Goal: Use online tool/utility: Utilize a website feature to perform a specific function

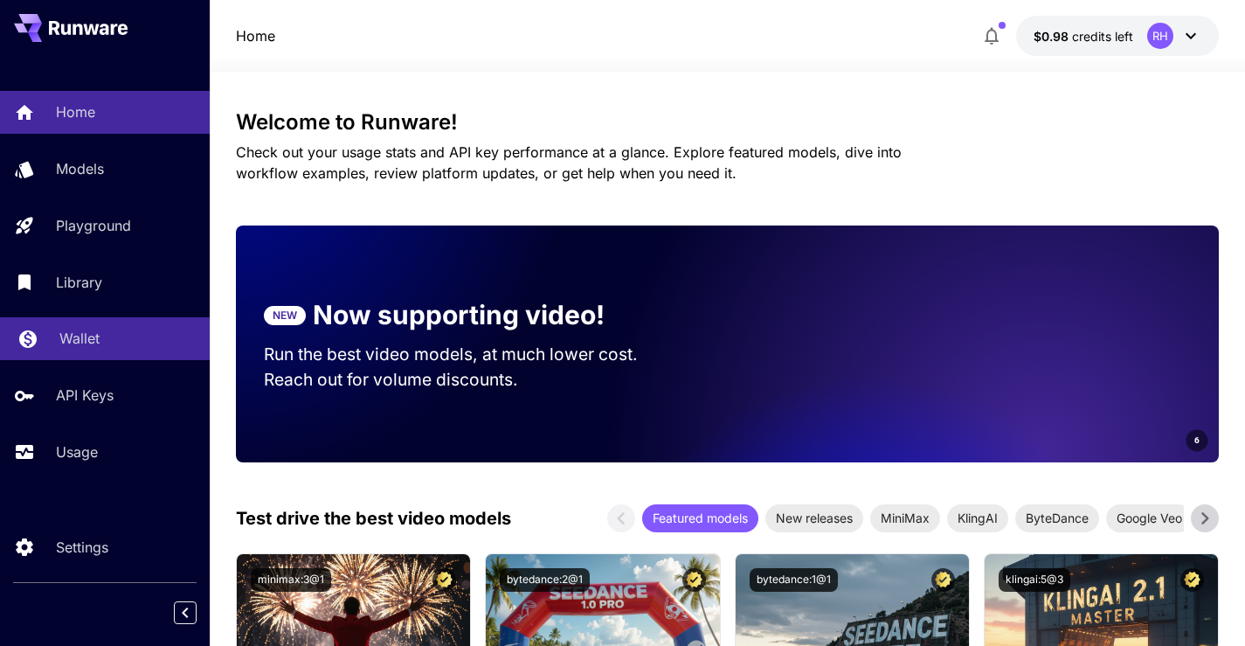
click at [72, 347] on p "Wallet" at bounding box center [79, 338] width 40 height 21
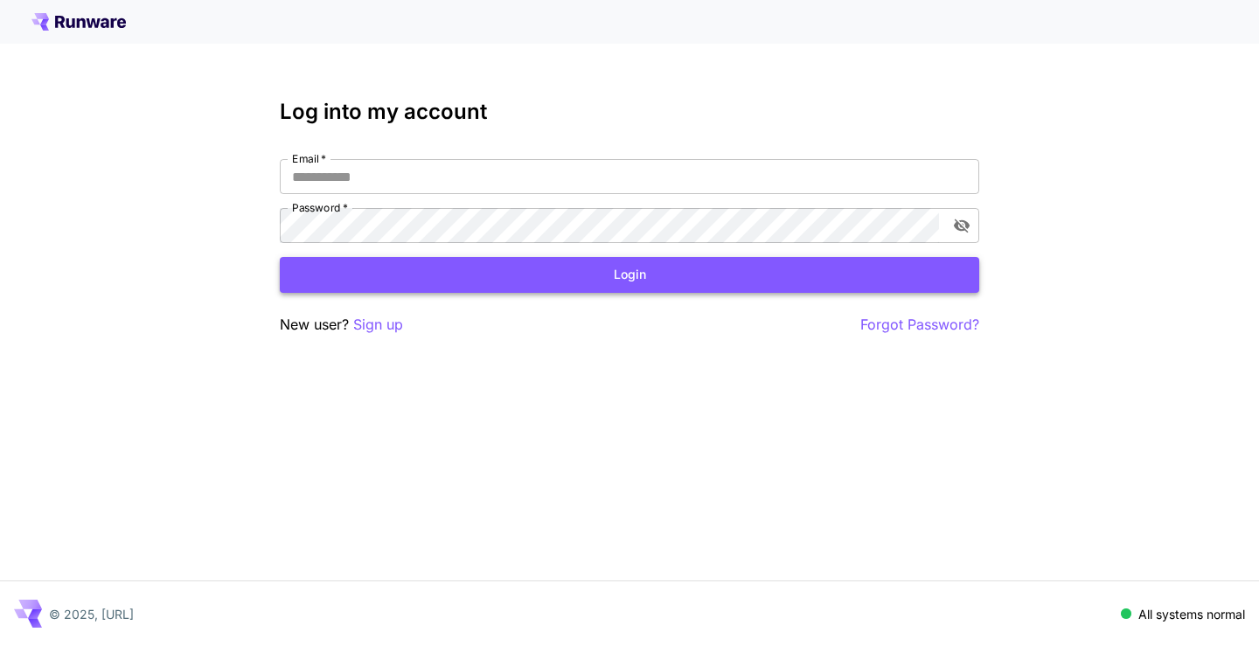
type input "**********"
click at [542, 272] on button "Login" at bounding box center [629, 275] width 699 height 36
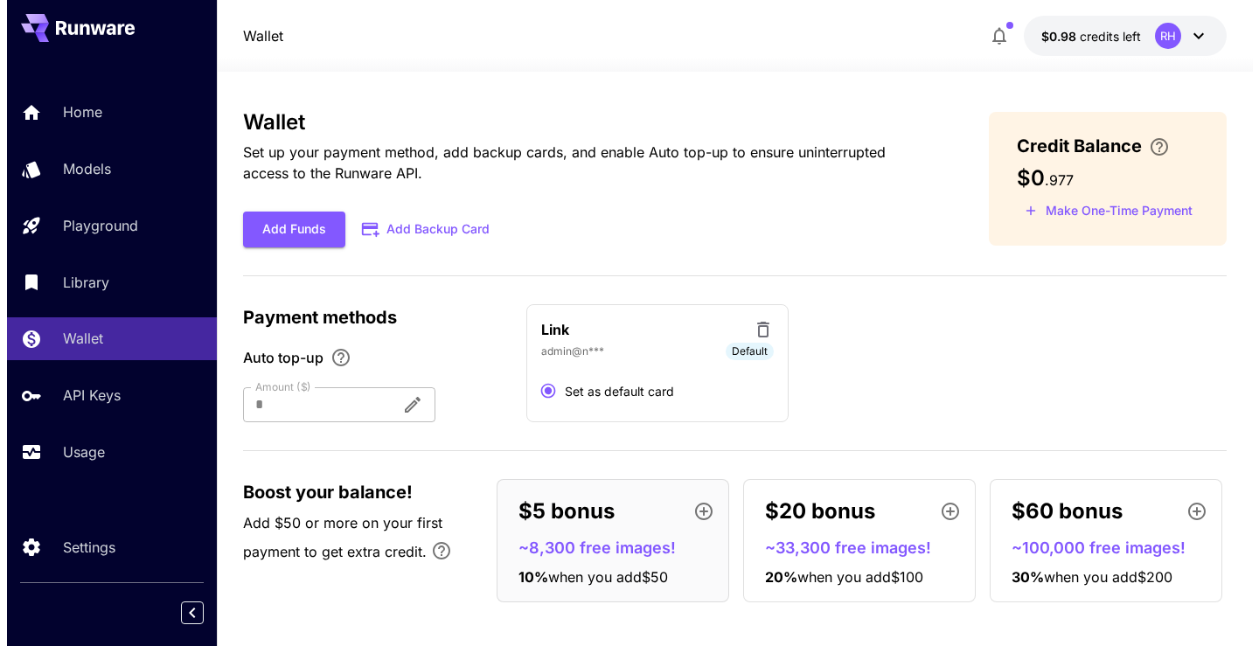
scroll to position [9, 0]
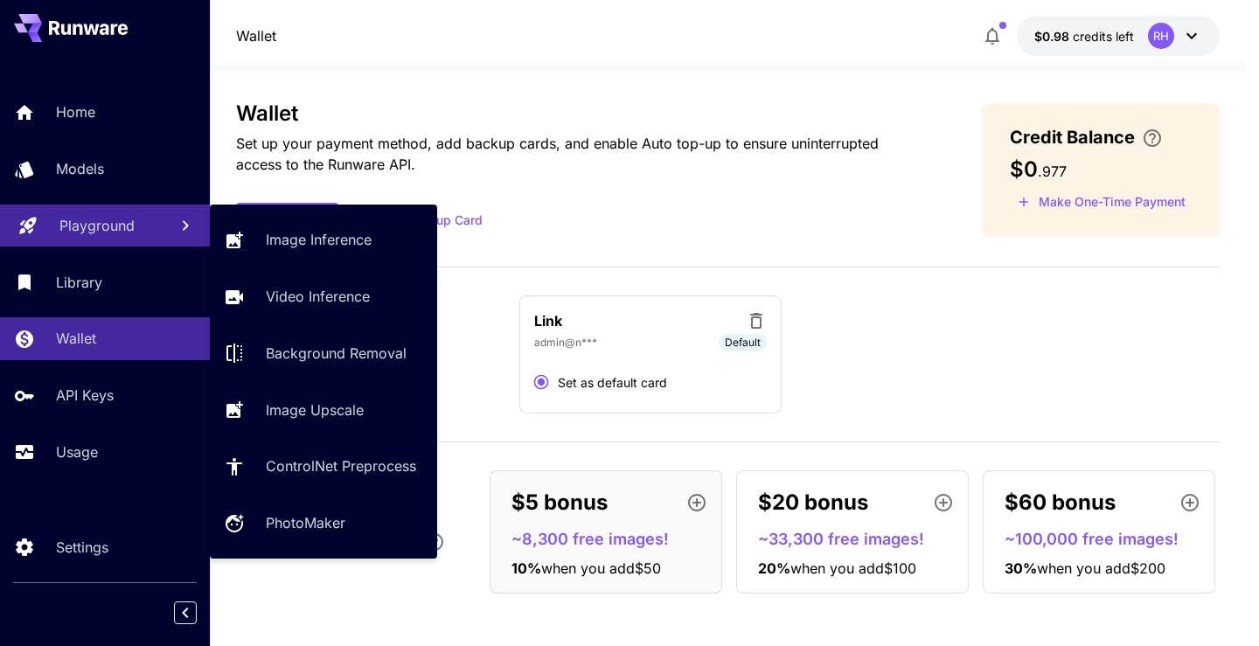
click at [71, 224] on p "Playground" at bounding box center [96, 225] width 75 height 21
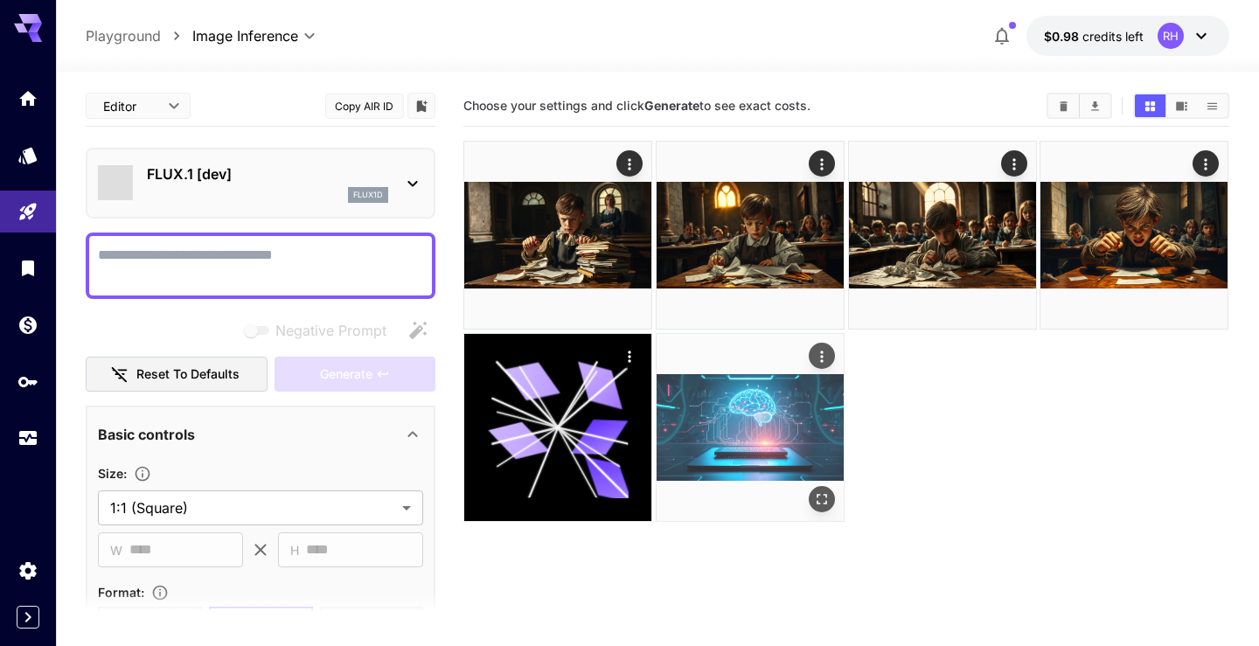
type input "**********"
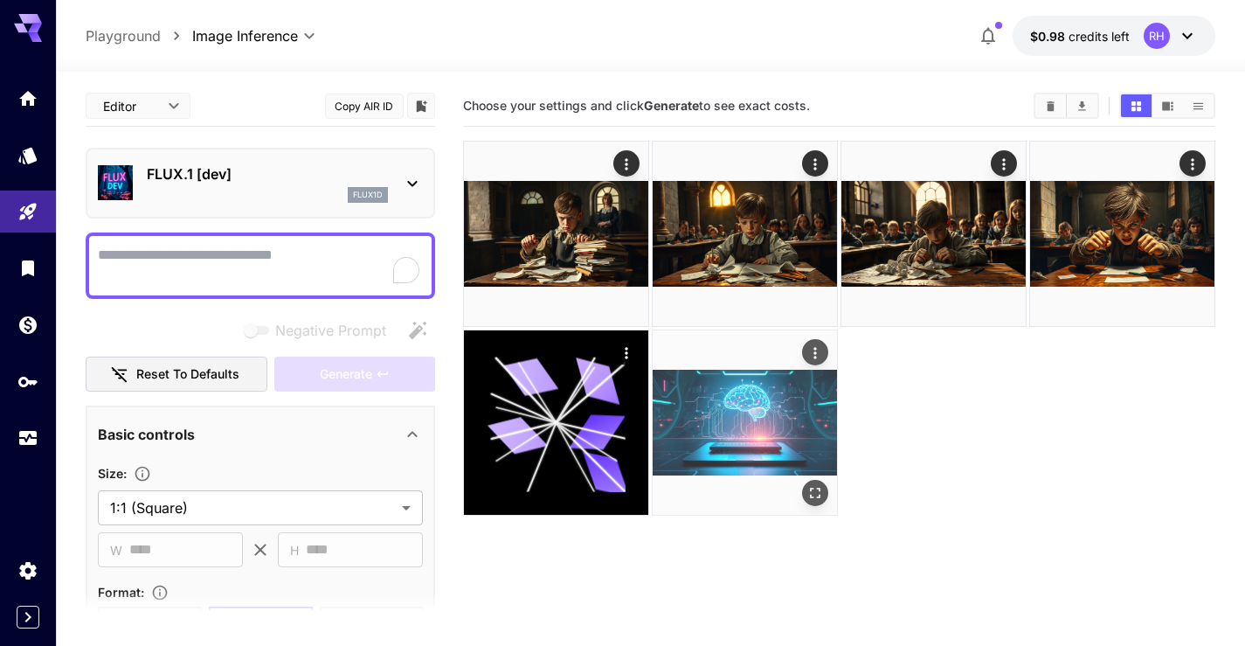
click at [783, 430] on img at bounding box center [745, 422] width 184 height 184
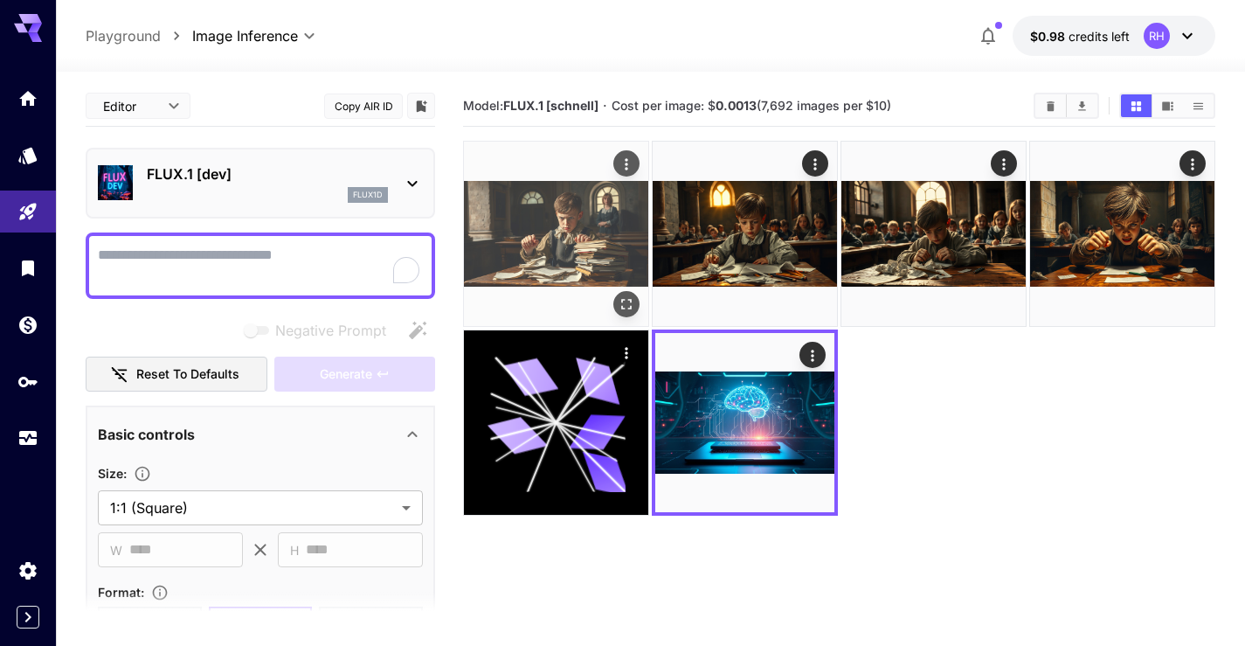
click at [614, 224] on img at bounding box center [556, 234] width 184 height 184
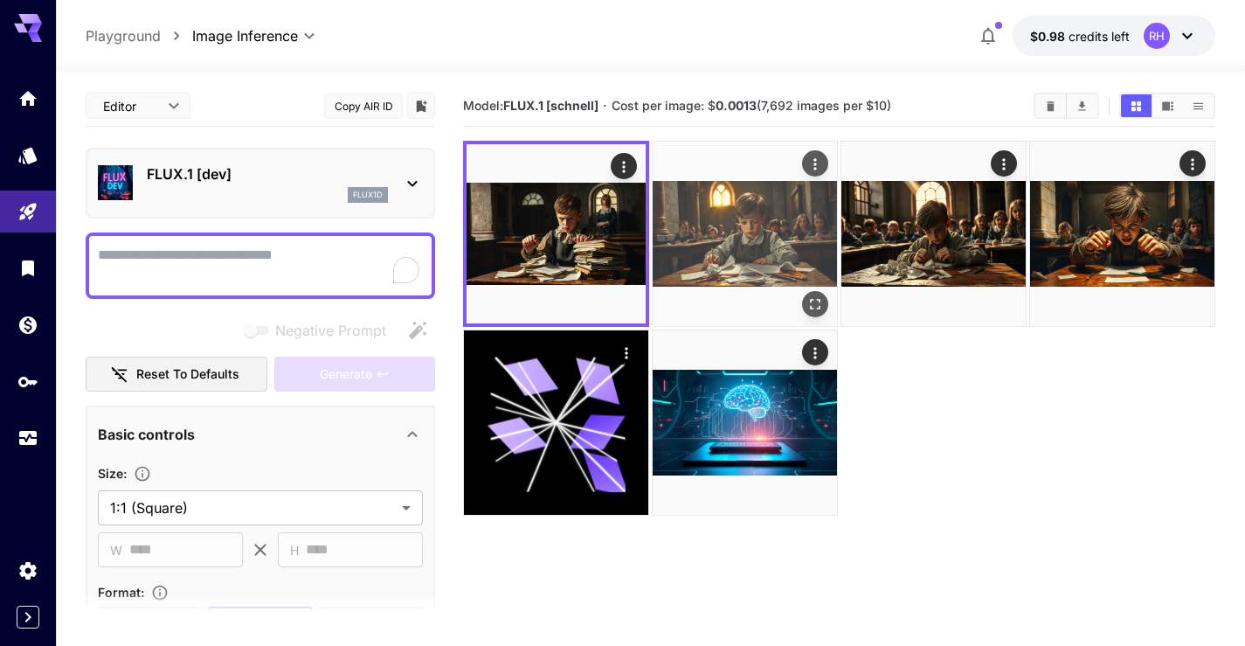
click at [721, 233] on img at bounding box center [745, 234] width 184 height 184
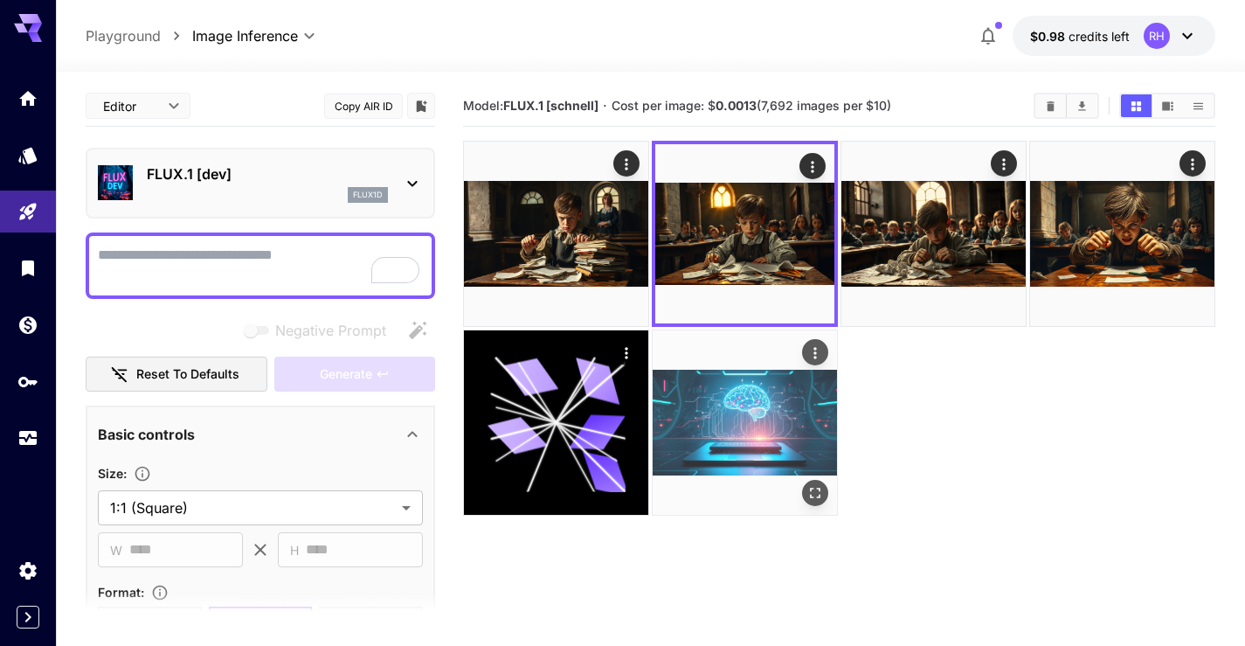
click at [738, 396] on img at bounding box center [745, 422] width 184 height 184
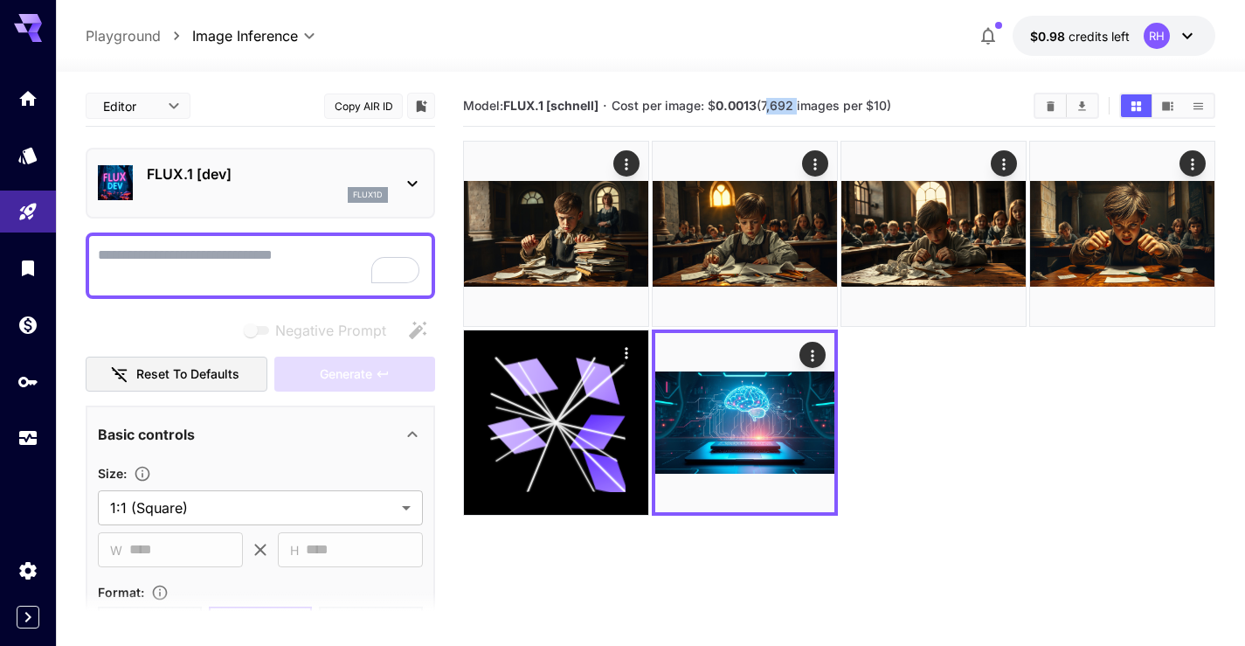
drag, startPoint x: 769, startPoint y: 107, endPoint x: 798, endPoint y: 105, distance: 29.0
click at [798, 105] on span "Cost per image: $ 0.0013 (7,692 images per $10)" at bounding box center [752, 105] width 280 height 15
click at [783, 105] on span "Cost per image: $ 0.0013 (7,692 images per $10)" at bounding box center [752, 105] width 280 height 15
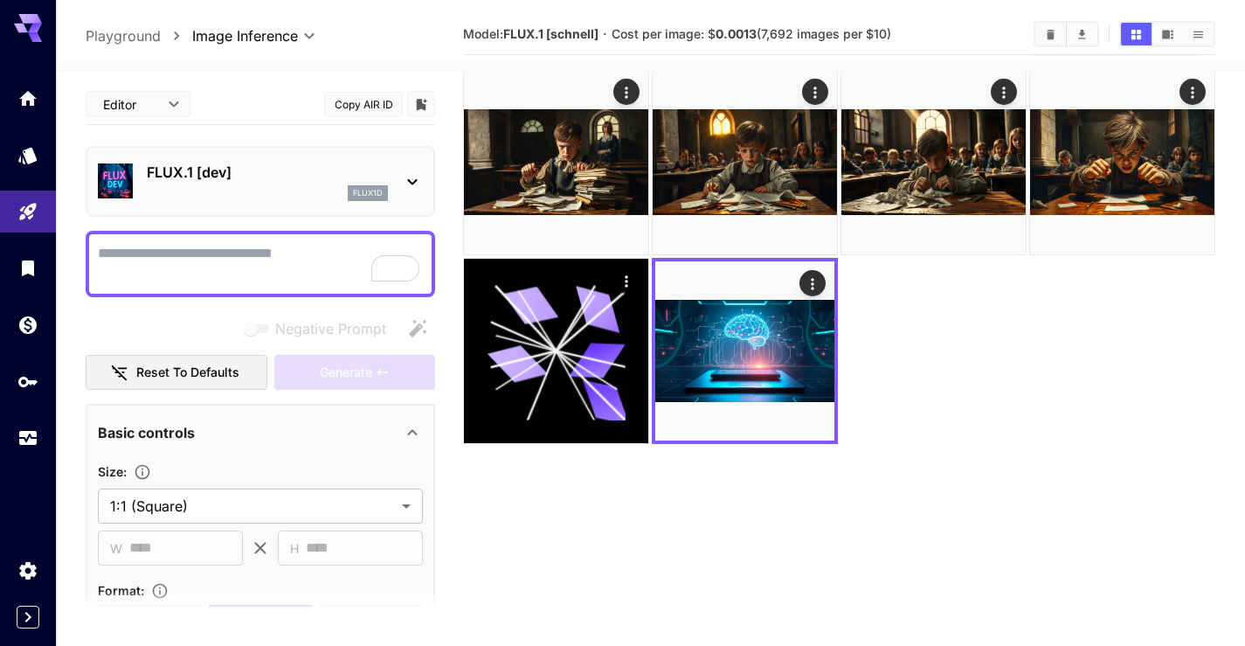
scroll to position [138, 0]
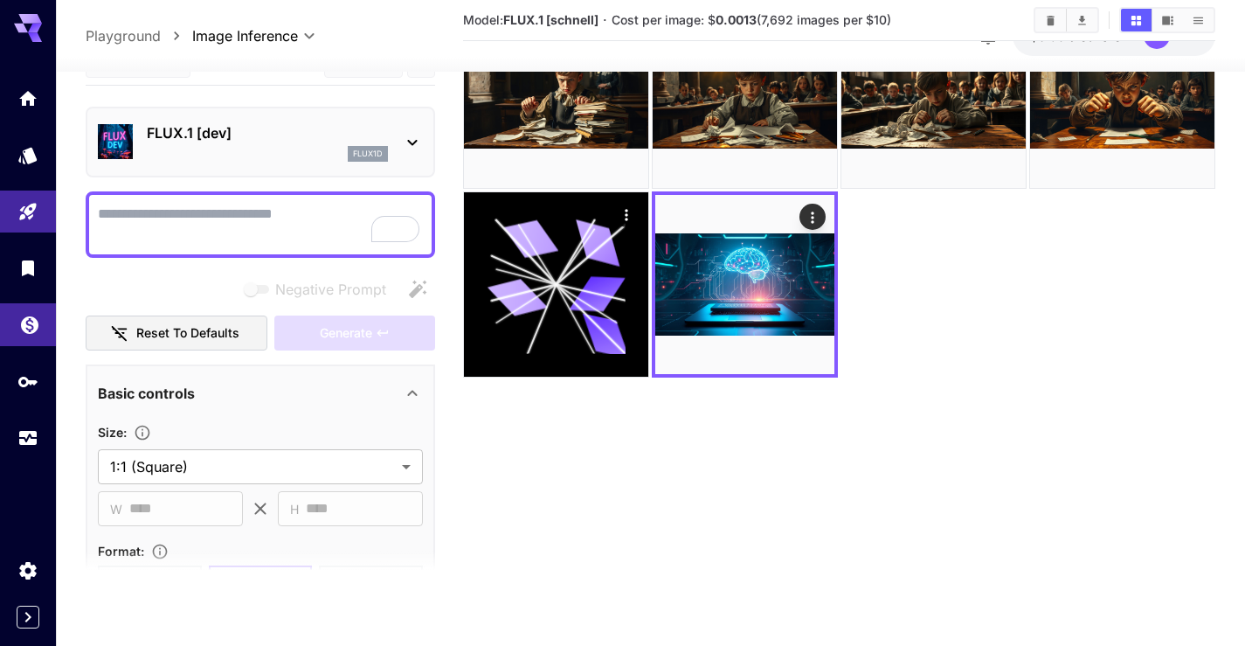
click at [3, 332] on link at bounding box center [28, 324] width 56 height 43
